Goal: Find specific page/section: Find specific page/section

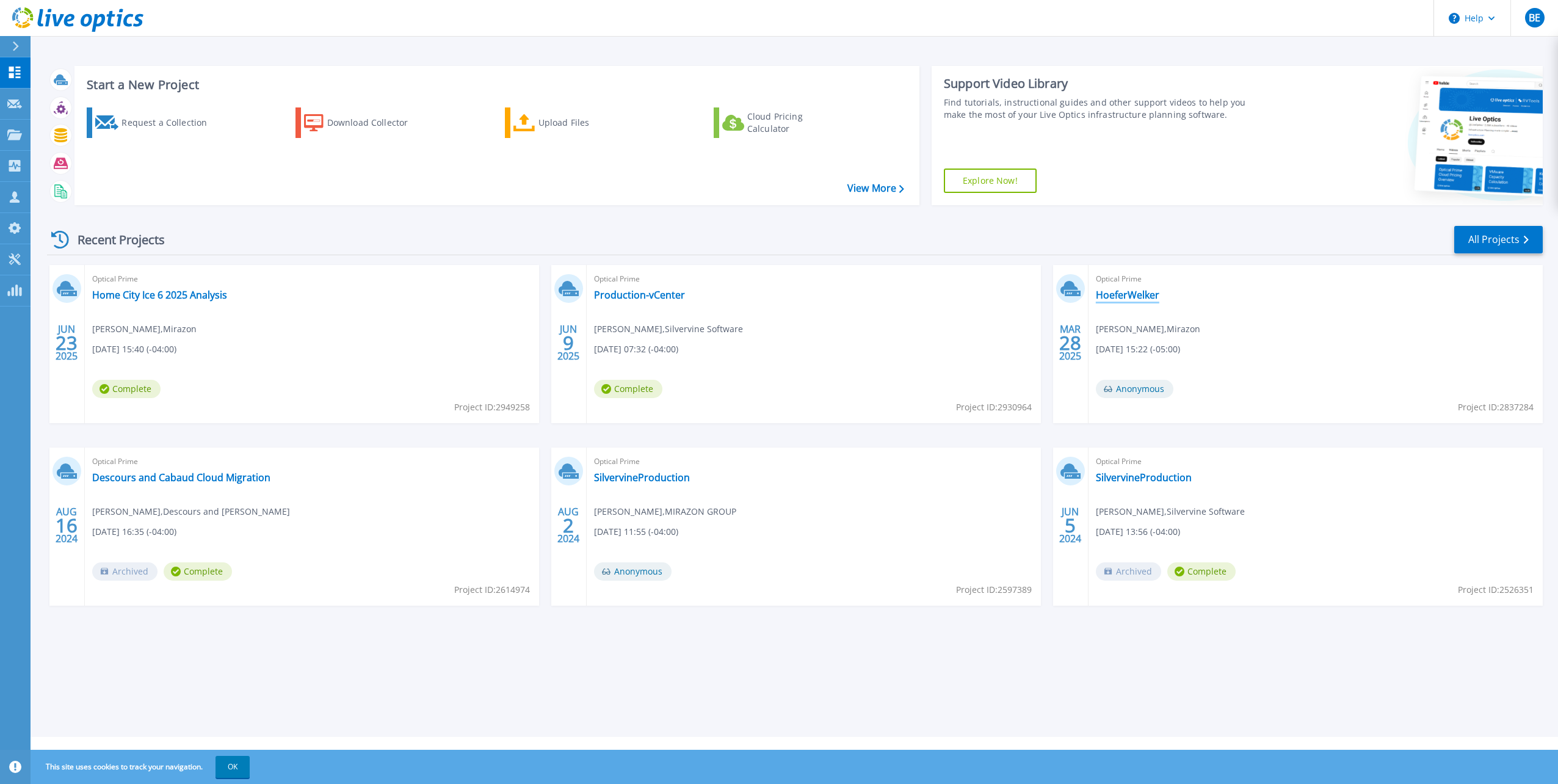
click at [1145, 299] on link "HoeferWelker" at bounding box center [1127, 295] width 63 height 12
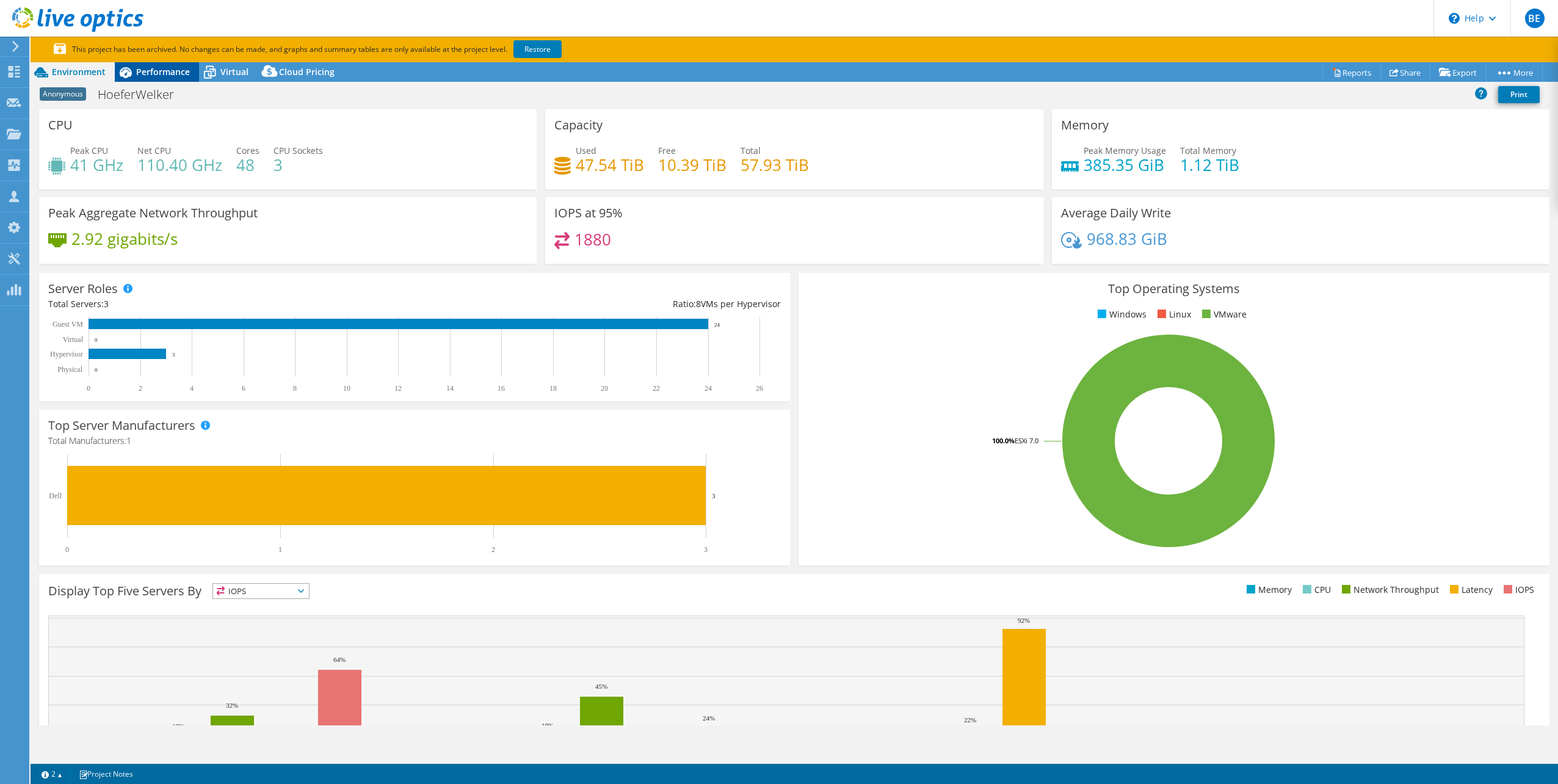
select select "USD"
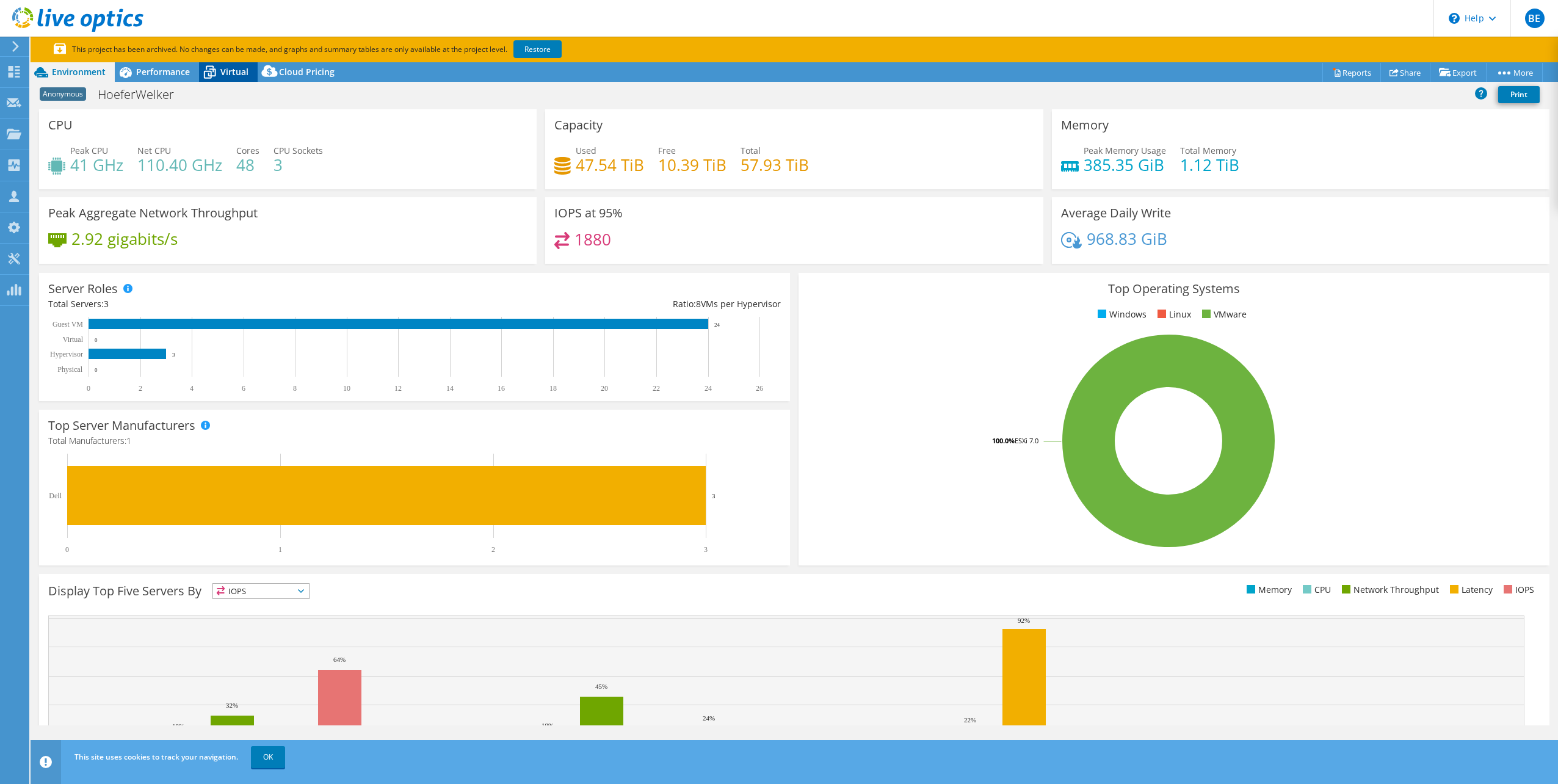
click at [255, 69] on div "Virtual" at bounding box center [228, 72] width 58 height 20
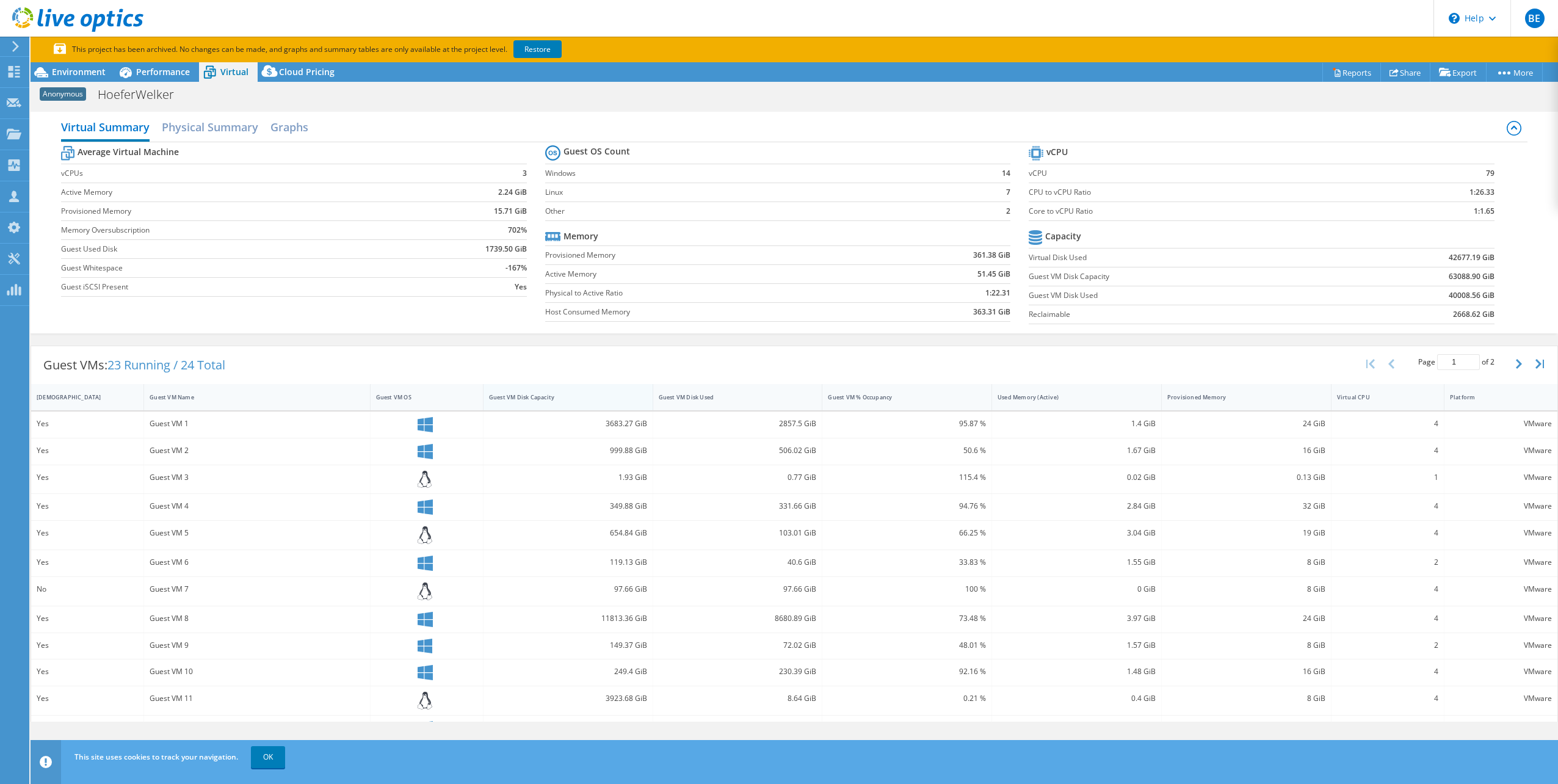
click at [618, 397] on div "Guest VM Disk Capacity" at bounding box center [561, 397] width 143 height 8
click at [616, 403] on div "Guest VM Disk Capacity" at bounding box center [569, 397] width 170 height 26
